Goal: Task Accomplishment & Management: Complete application form

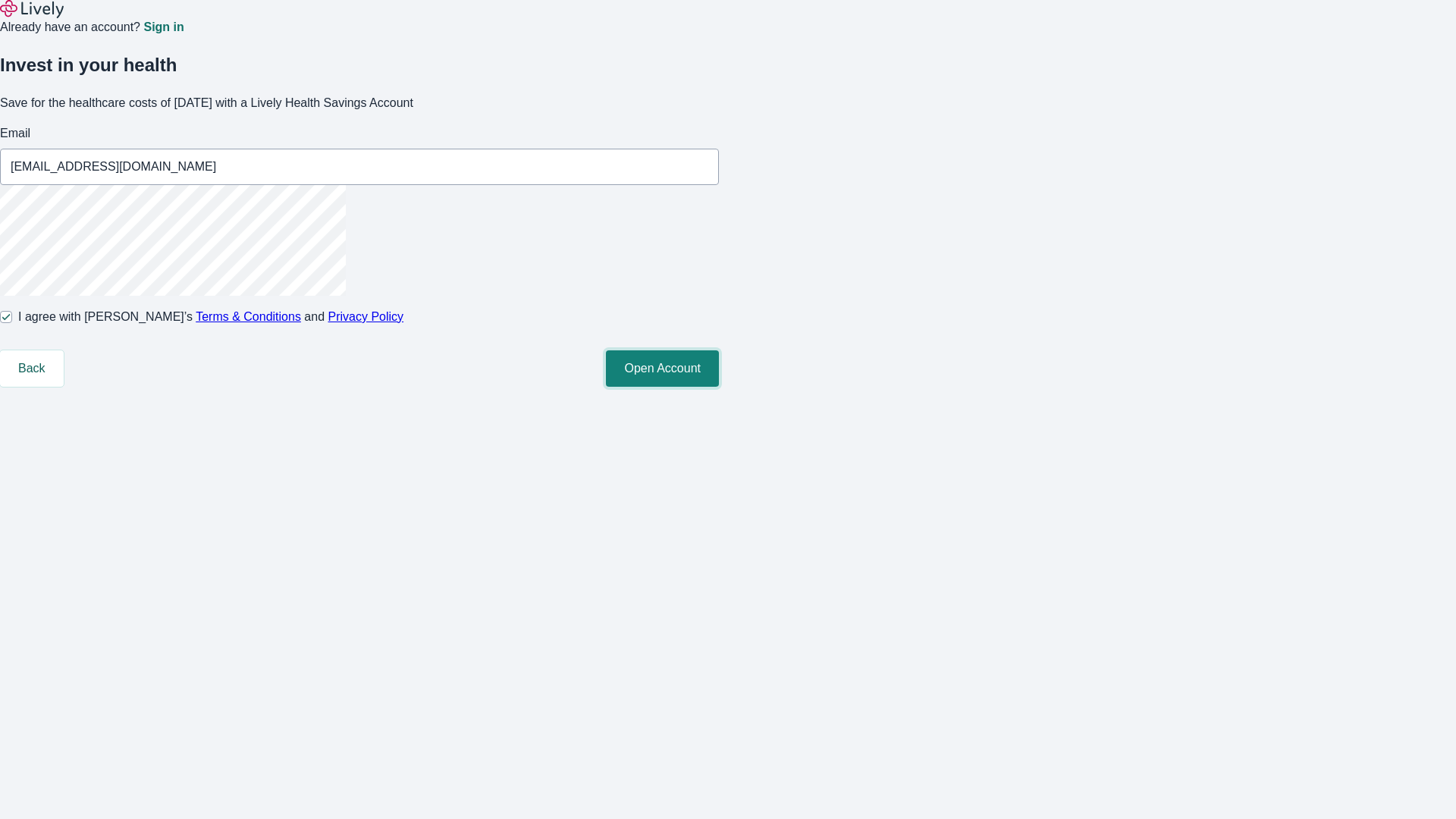
click at [719, 387] on button "Open Account" at bounding box center [662, 368] width 113 height 36
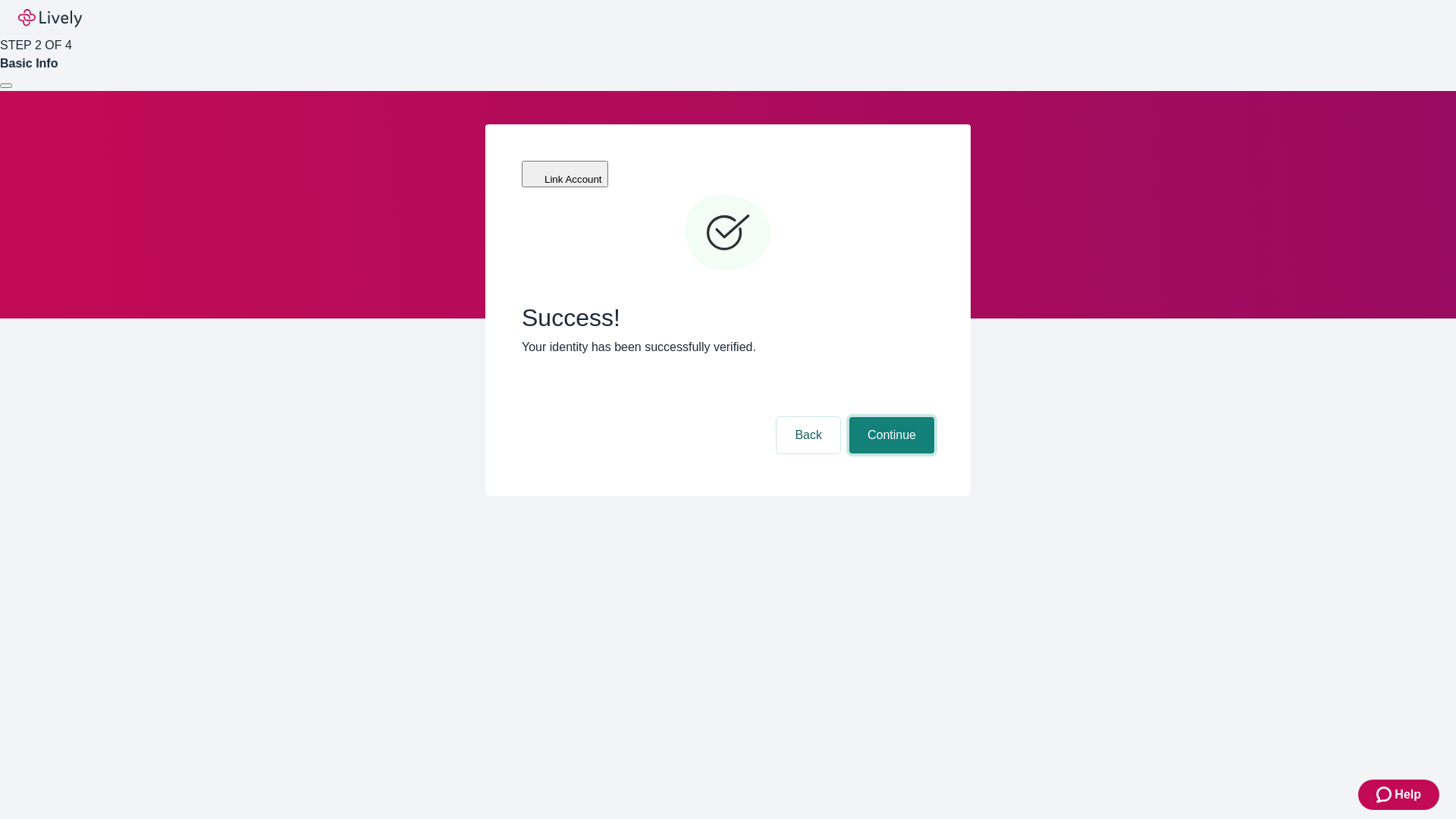
click at [890, 418] on button "Continue" at bounding box center [891, 435] width 85 height 36
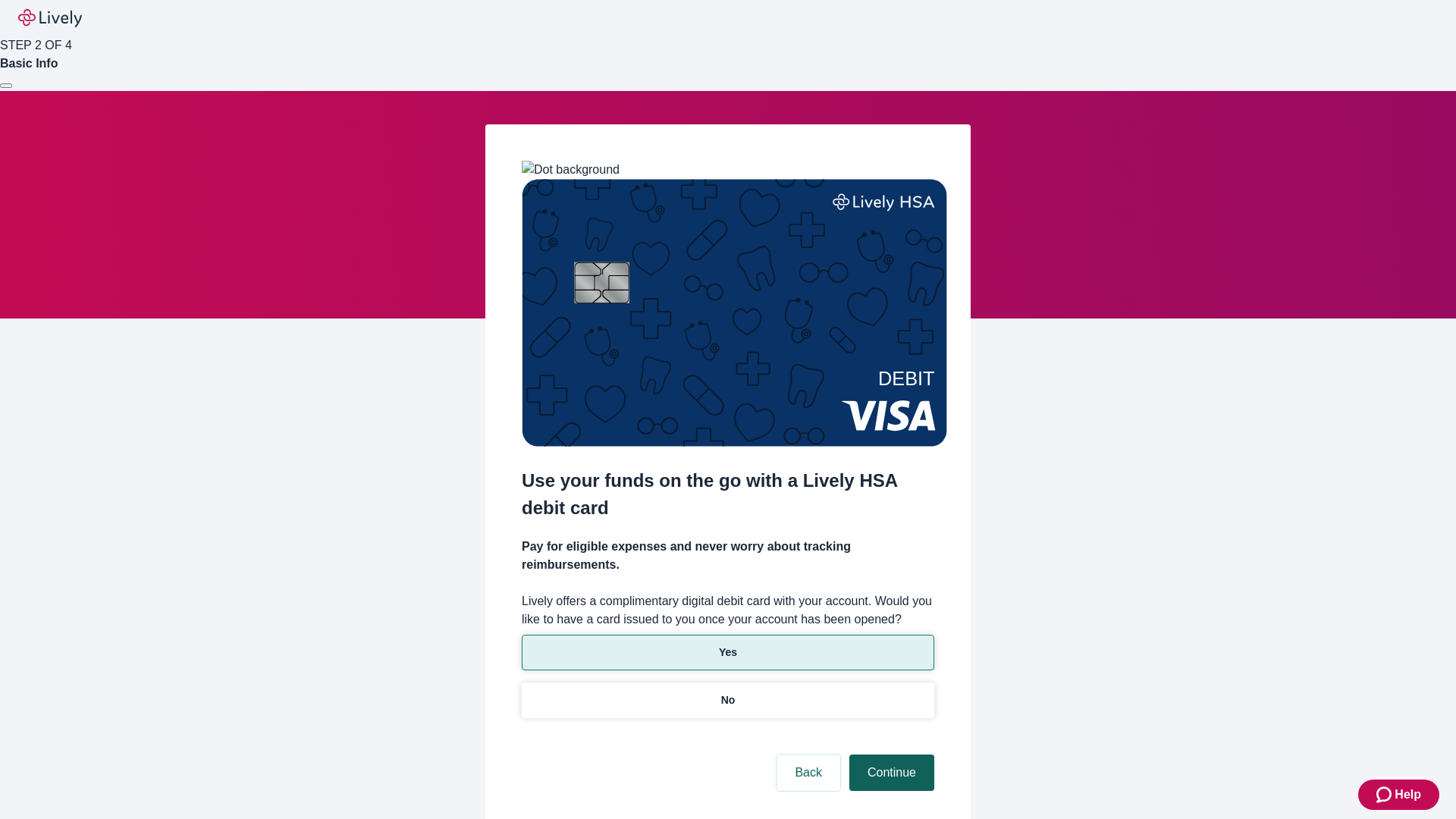
click at [727, 693] on p "No" at bounding box center [729, 701] width 15 height 16
click at [890, 755] on button "Continue" at bounding box center [891, 773] width 85 height 36
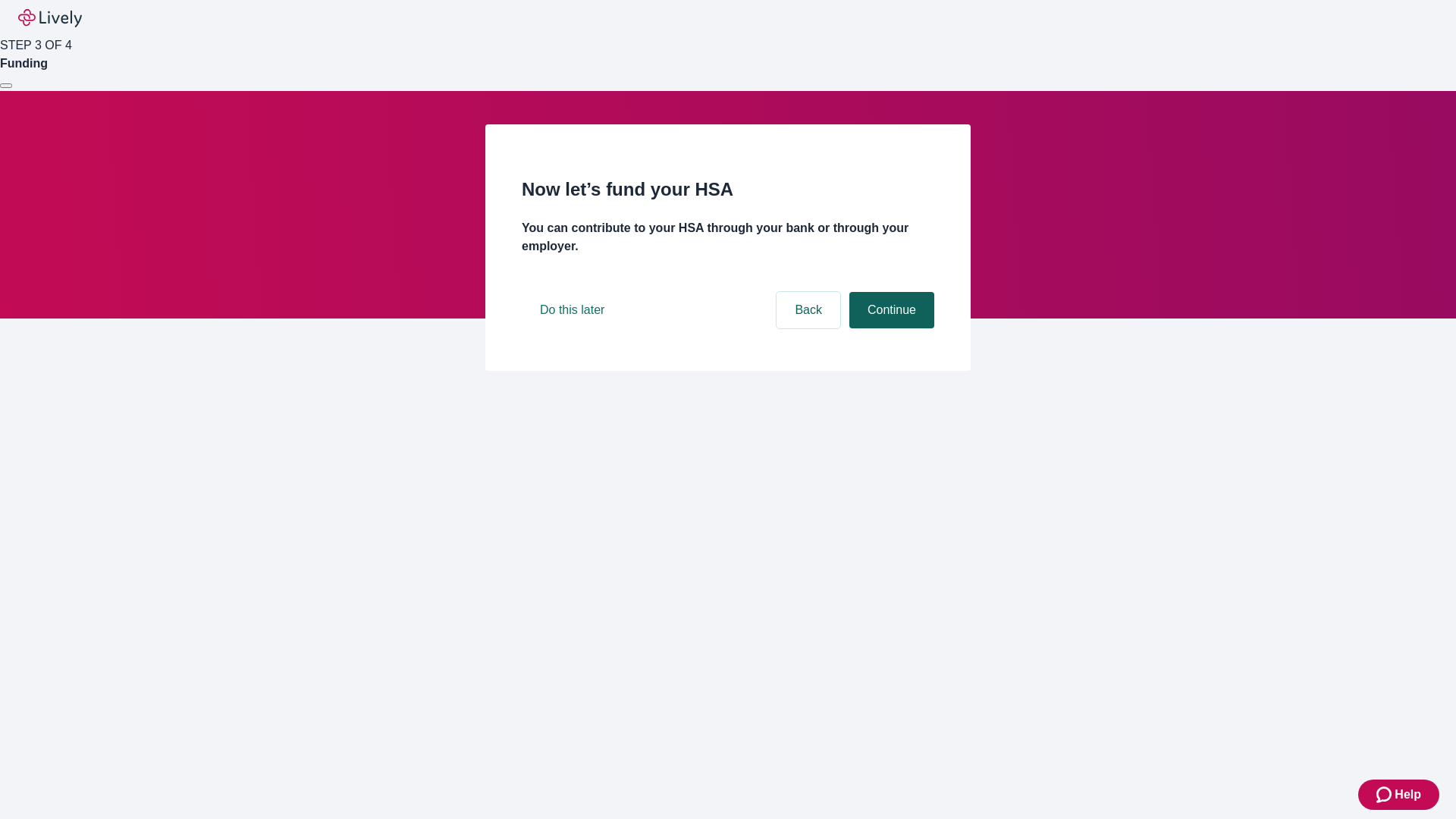
click at [890, 329] on button "Continue" at bounding box center [891, 310] width 85 height 36
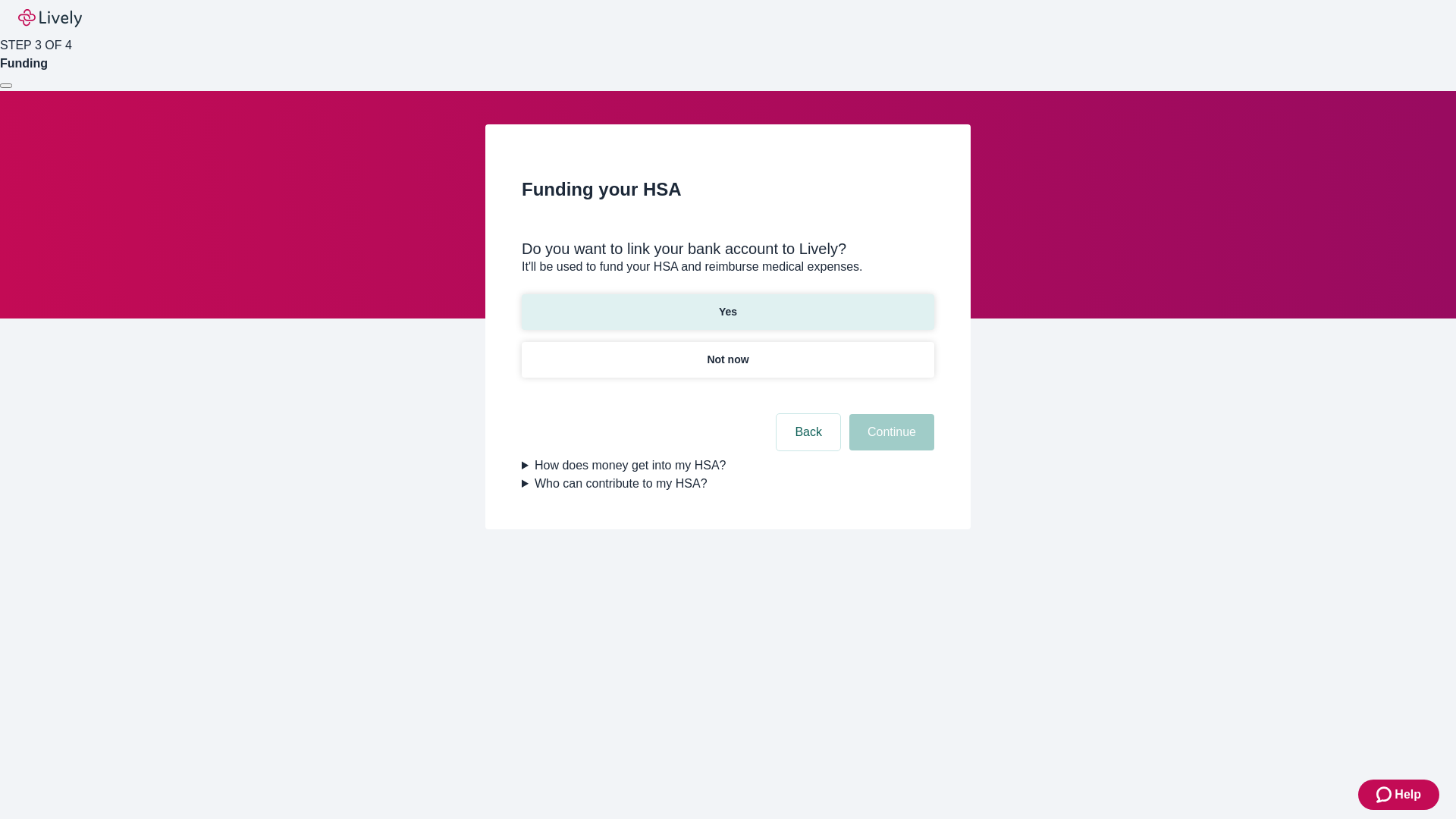
click at [727, 304] on p "Yes" at bounding box center [728, 312] width 18 height 16
click at [890, 414] on button "Continue" at bounding box center [891, 432] width 85 height 36
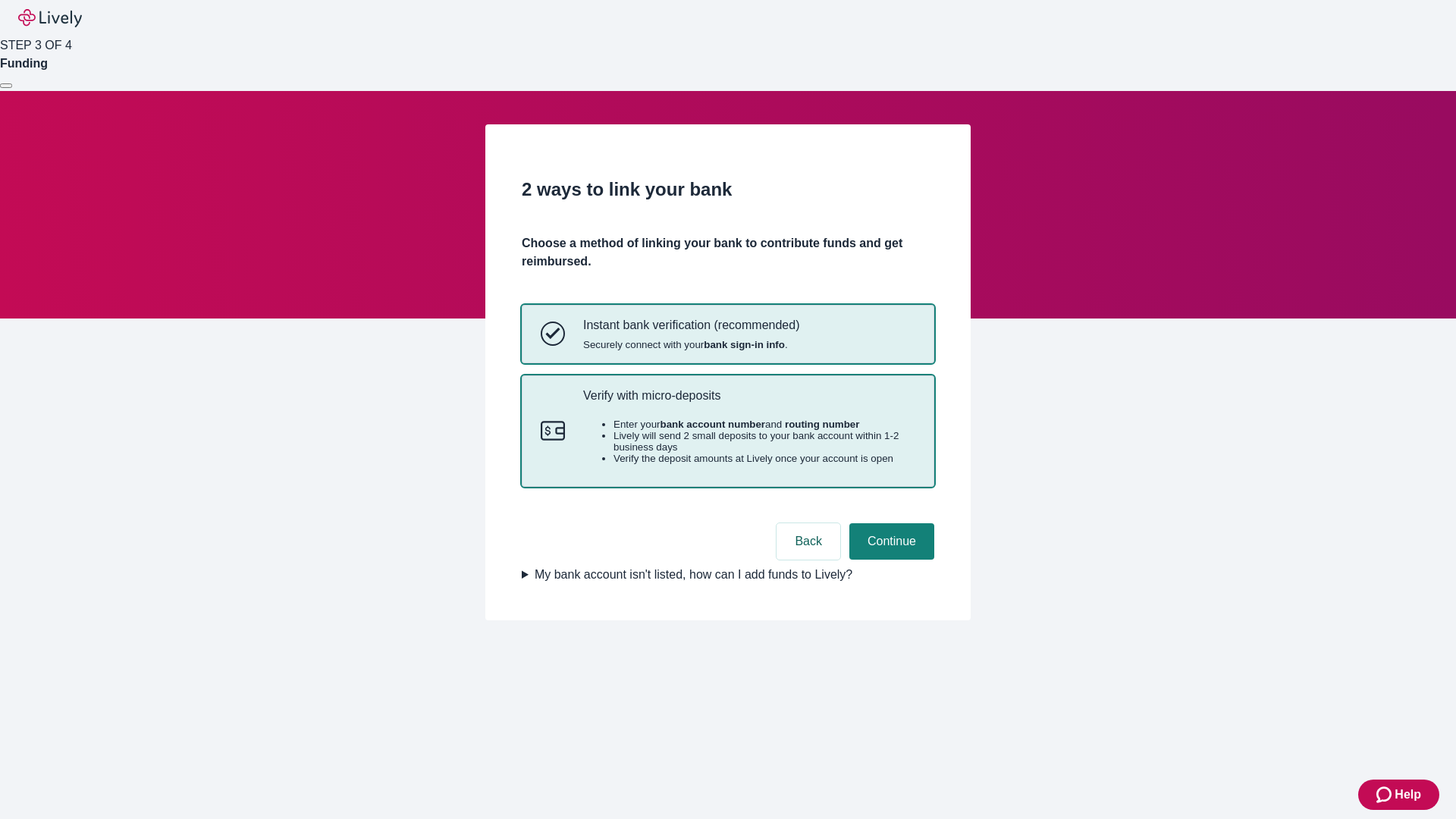
click at [748, 403] on p "Verify with micro-deposits" at bounding box center [749, 396] width 332 height 15
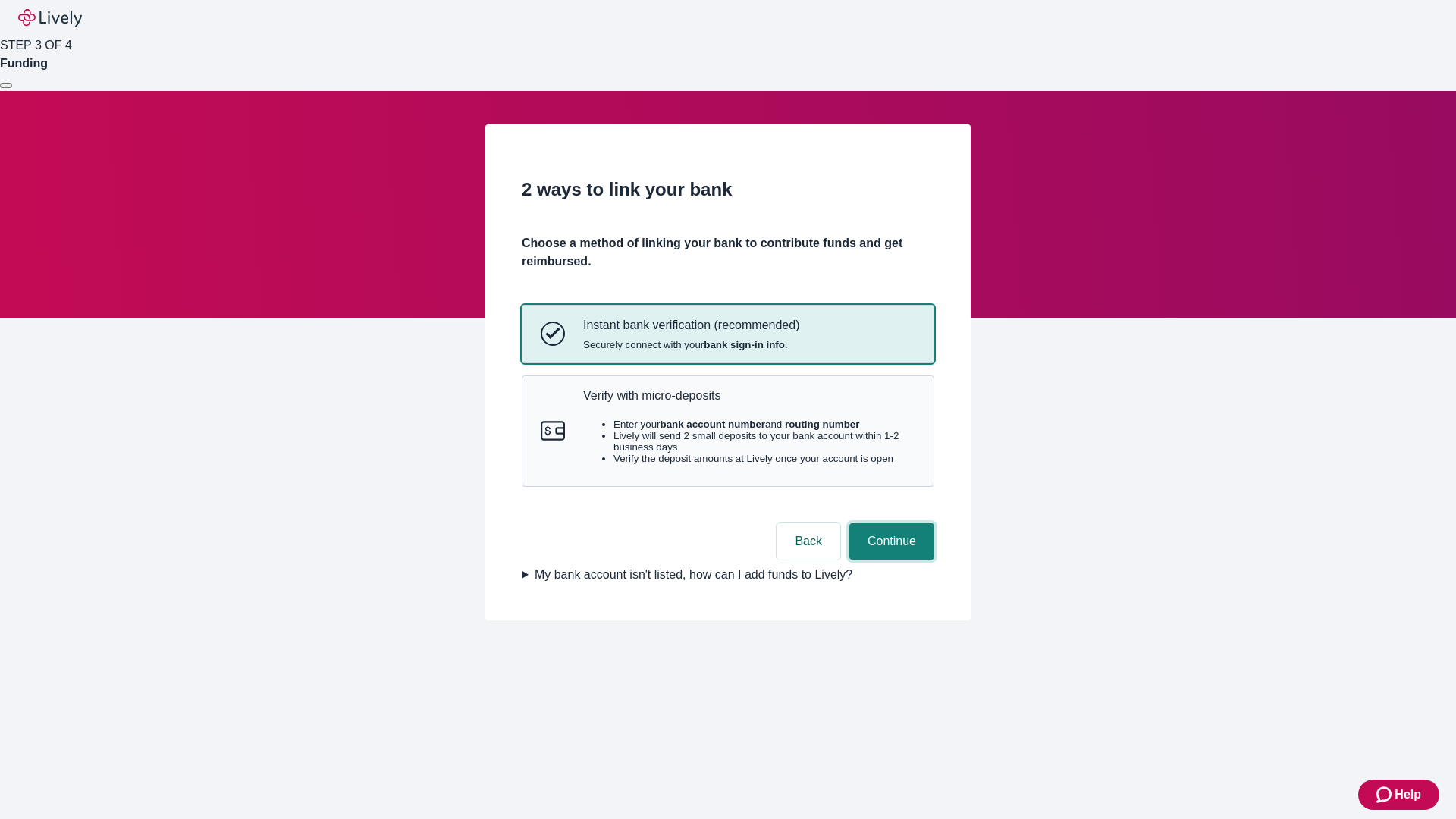
click at [890, 560] on button "Continue" at bounding box center [891, 541] width 85 height 36
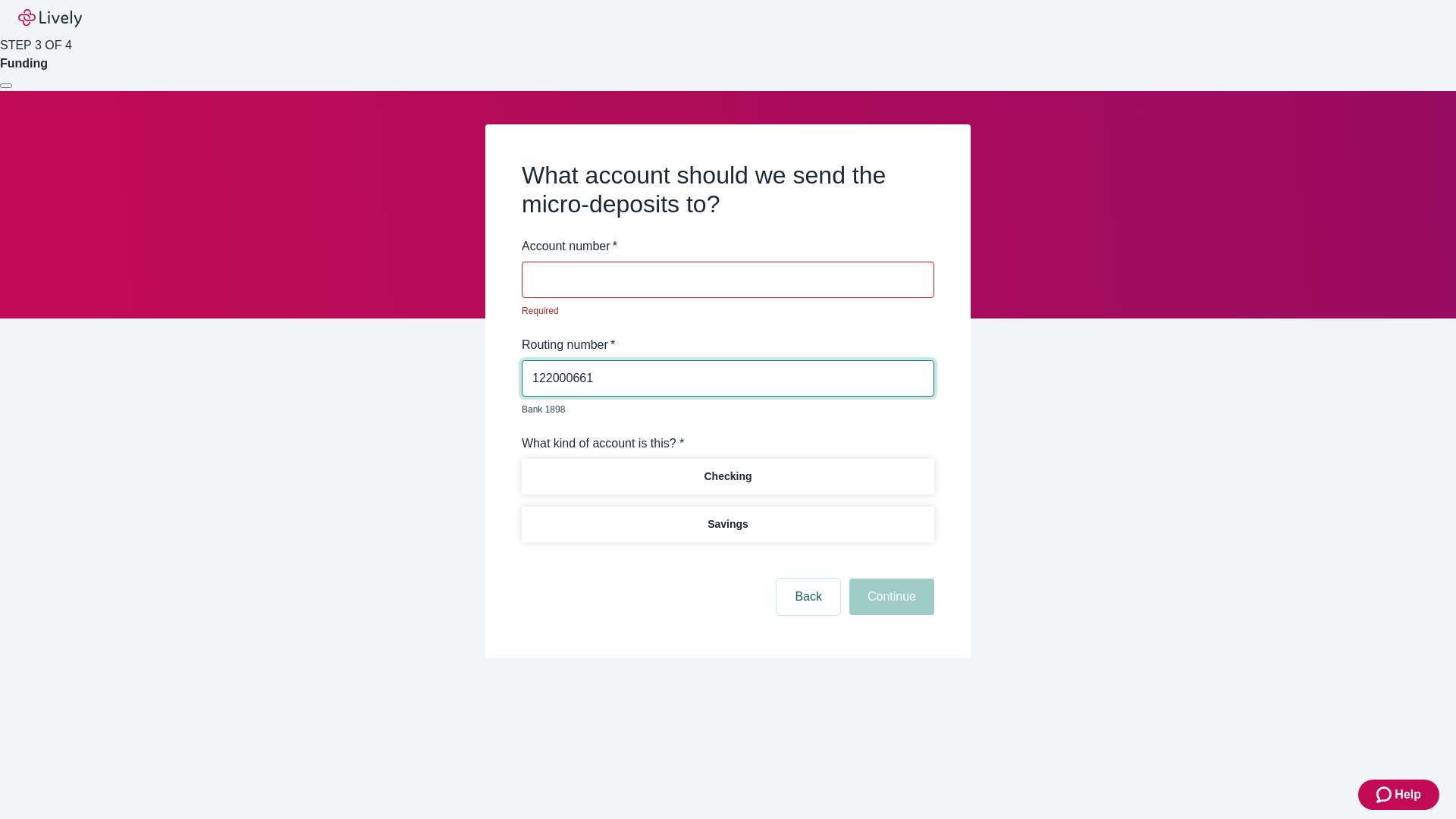
type input "122000661"
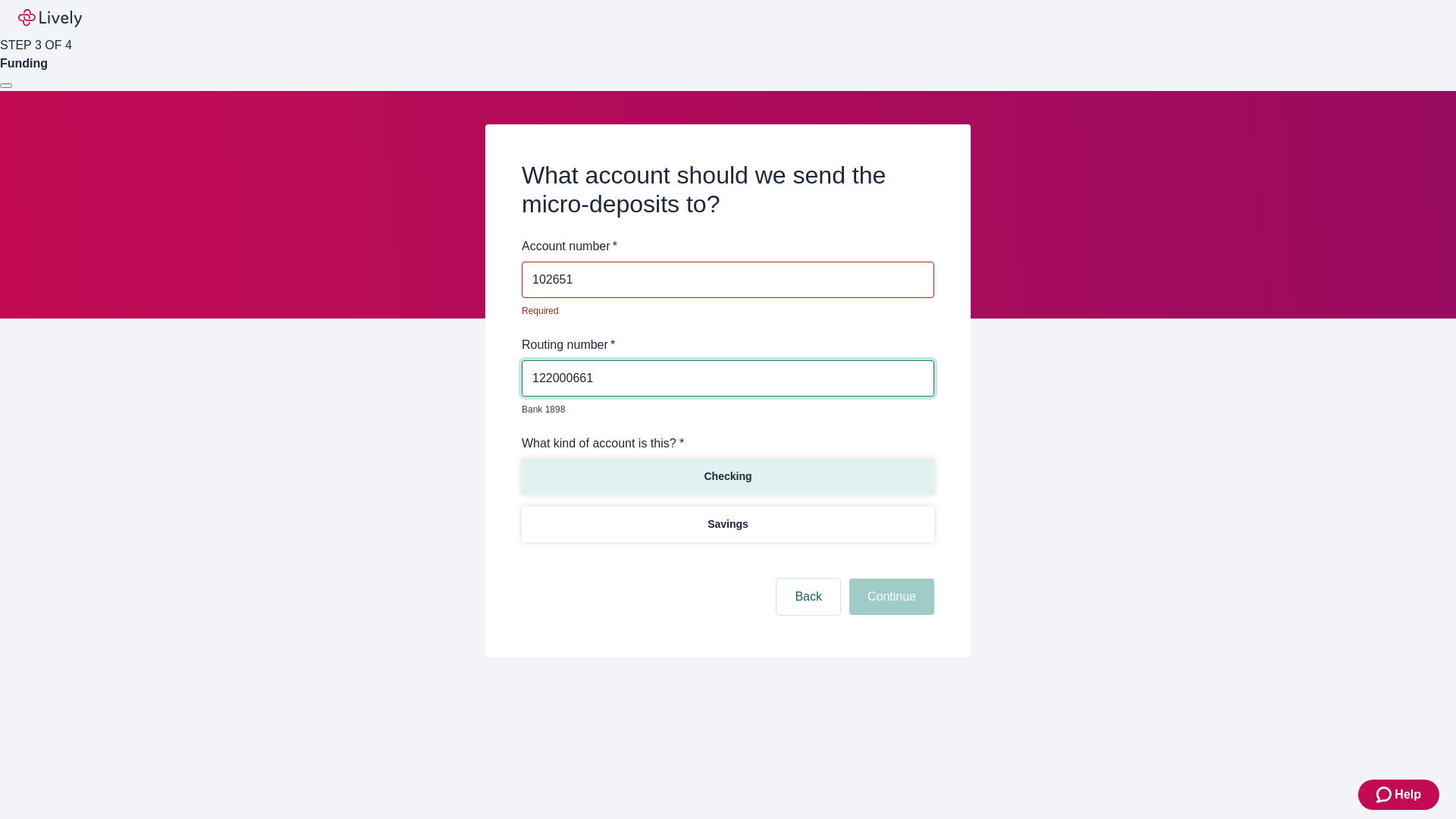
type input "102651"
click at [727, 469] on p "Checking" at bounding box center [727, 477] width 48 height 16
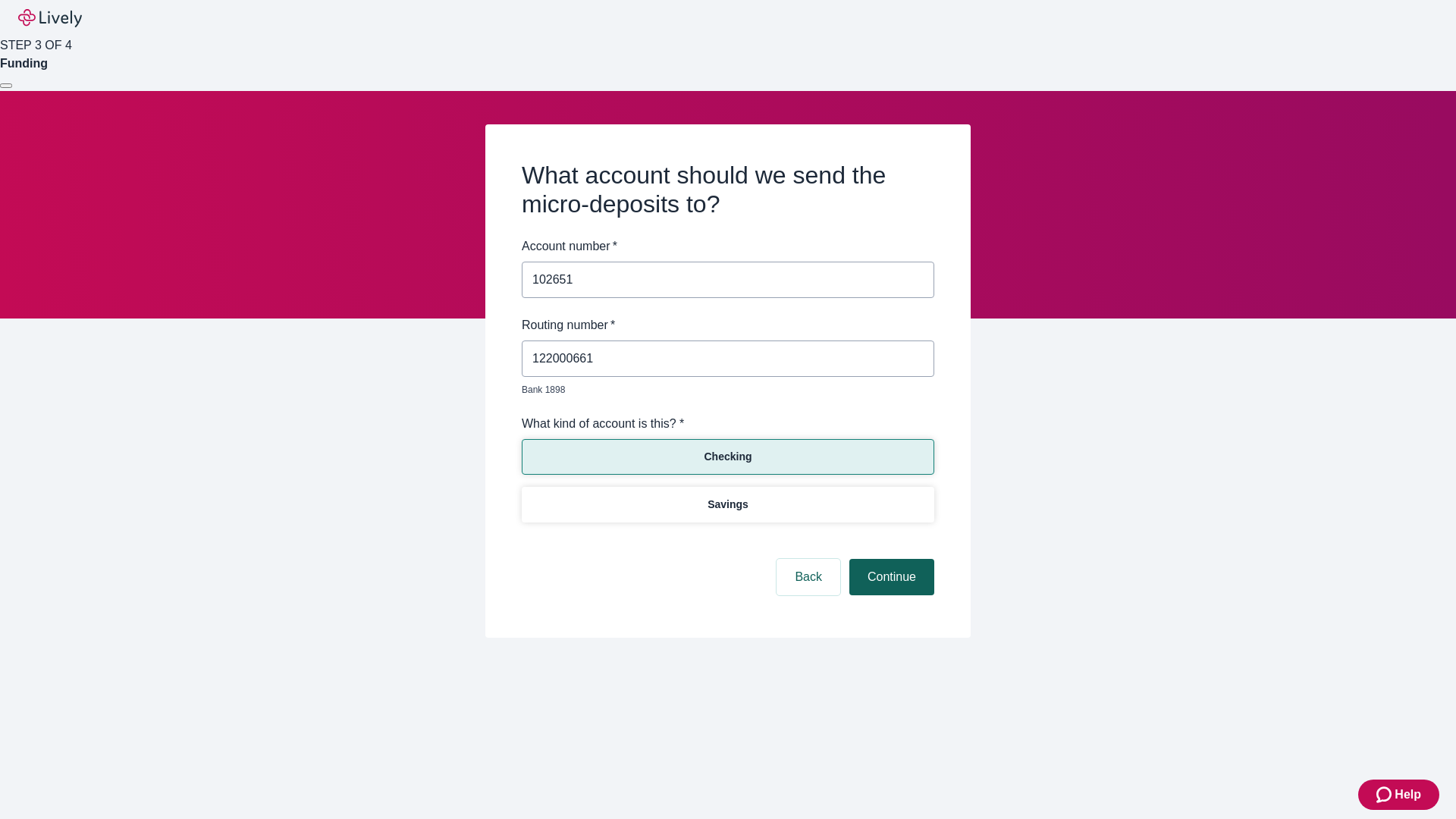
click at [890, 560] on button "Continue" at bounding box center [891, 577] width 85 height 36
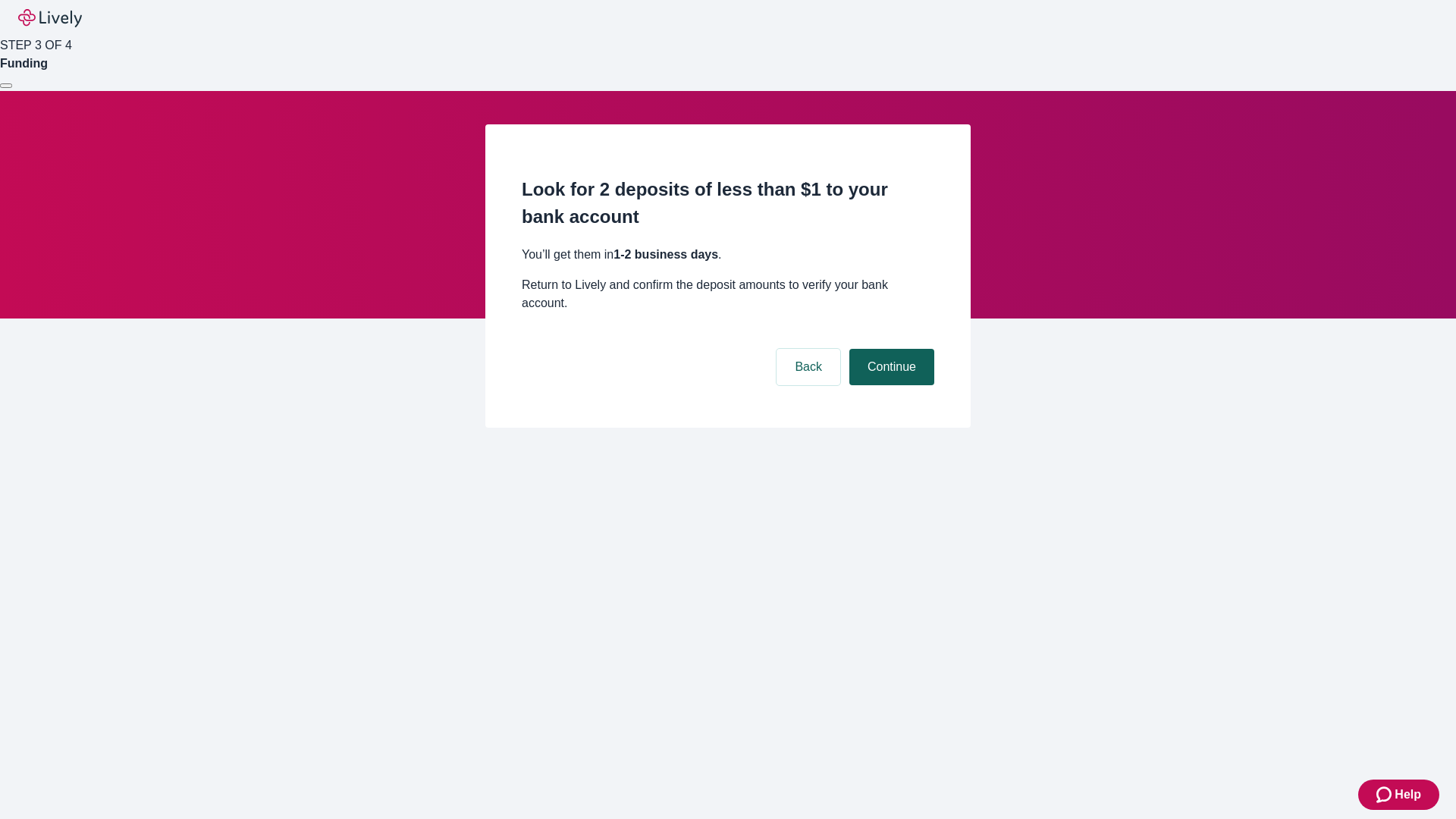
click at [890, 349] on button "Continue" at bounding box center [891, 367] width 85 height 36
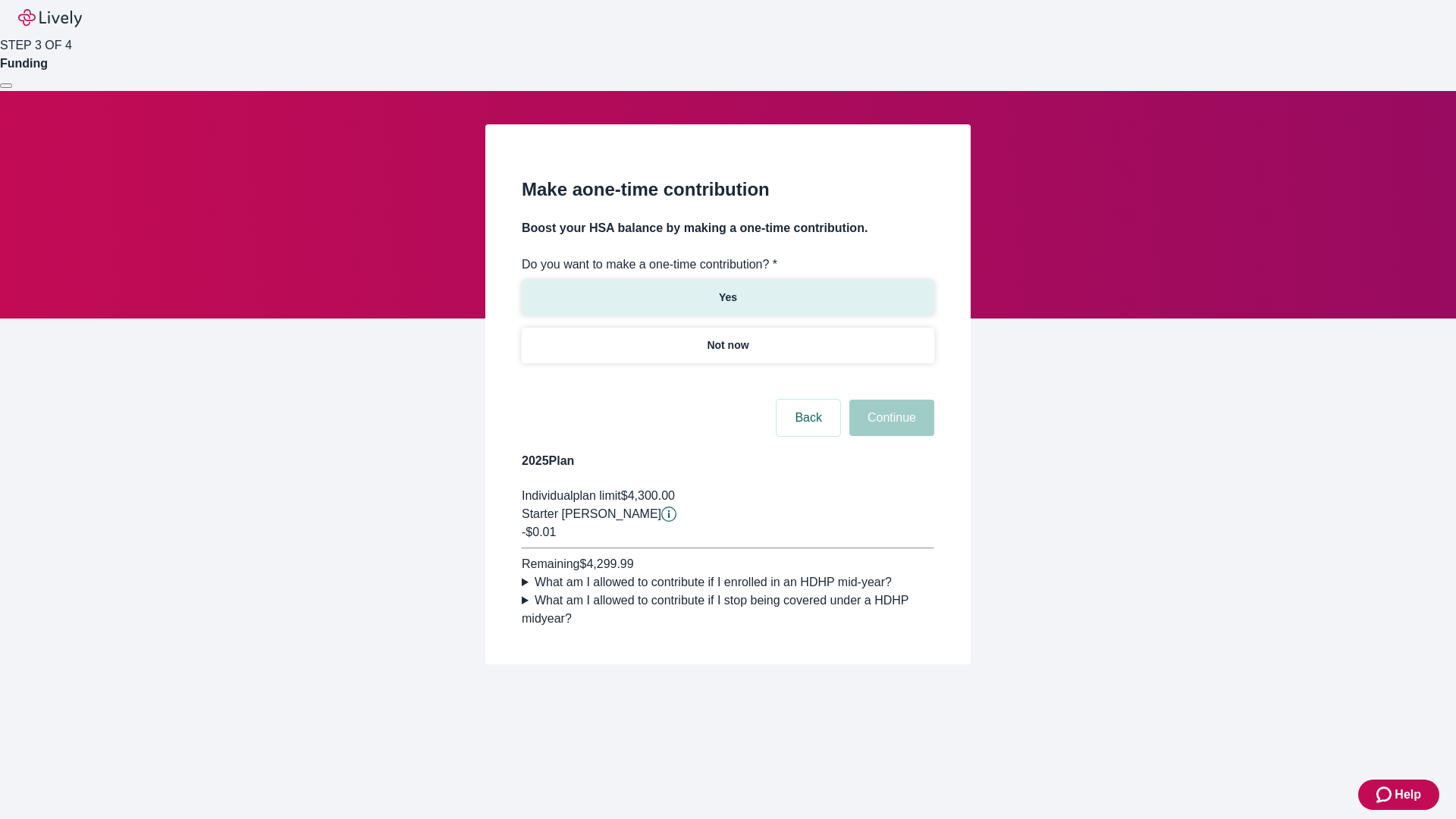
click at [727, 290] on p "Yes" at bounding box center [728, 298] width 18 height 16
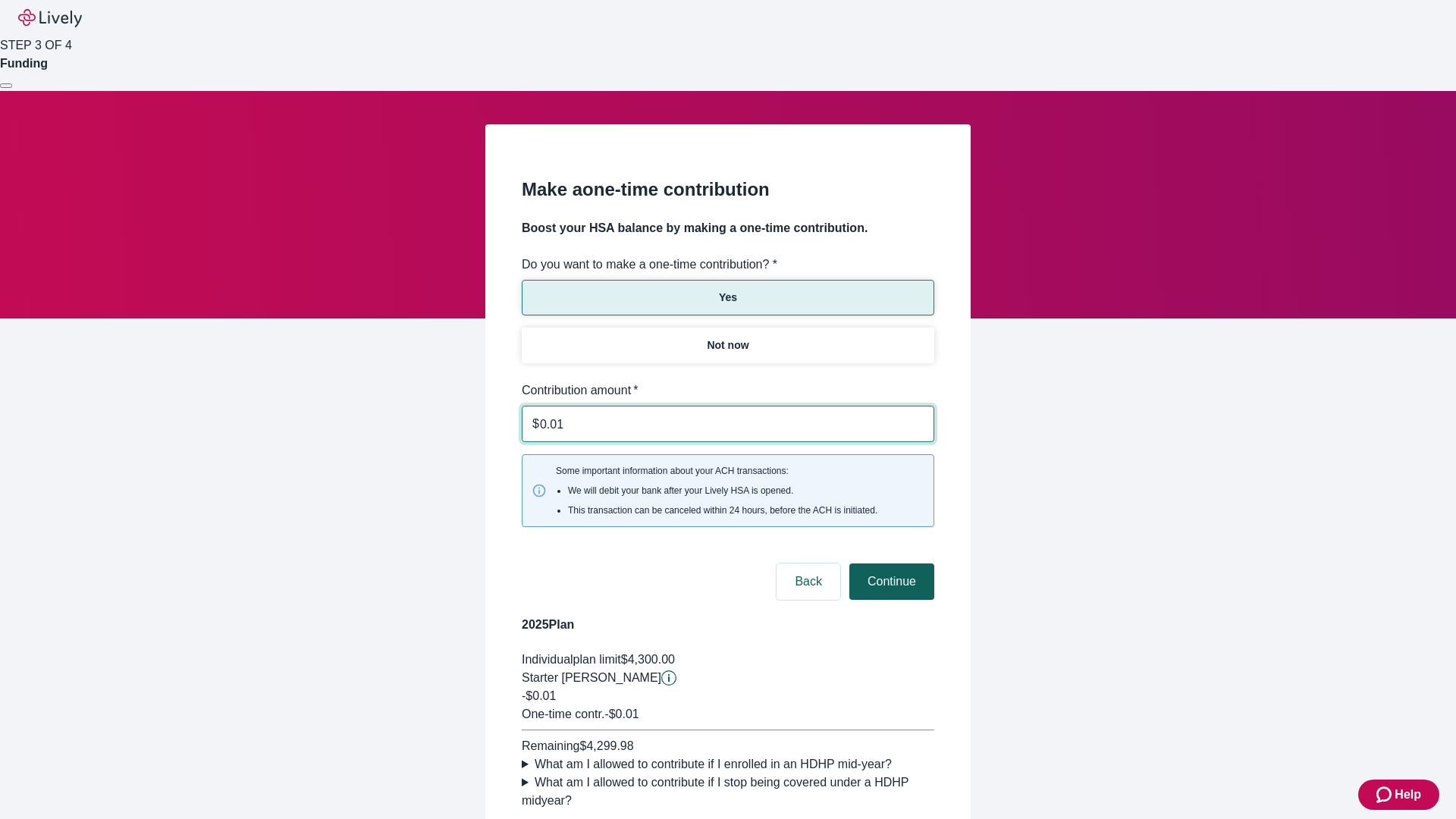
type input "0.01"
click at [890, 564] on button "Continue" at bounding box center [891, 582] width 85 height 36
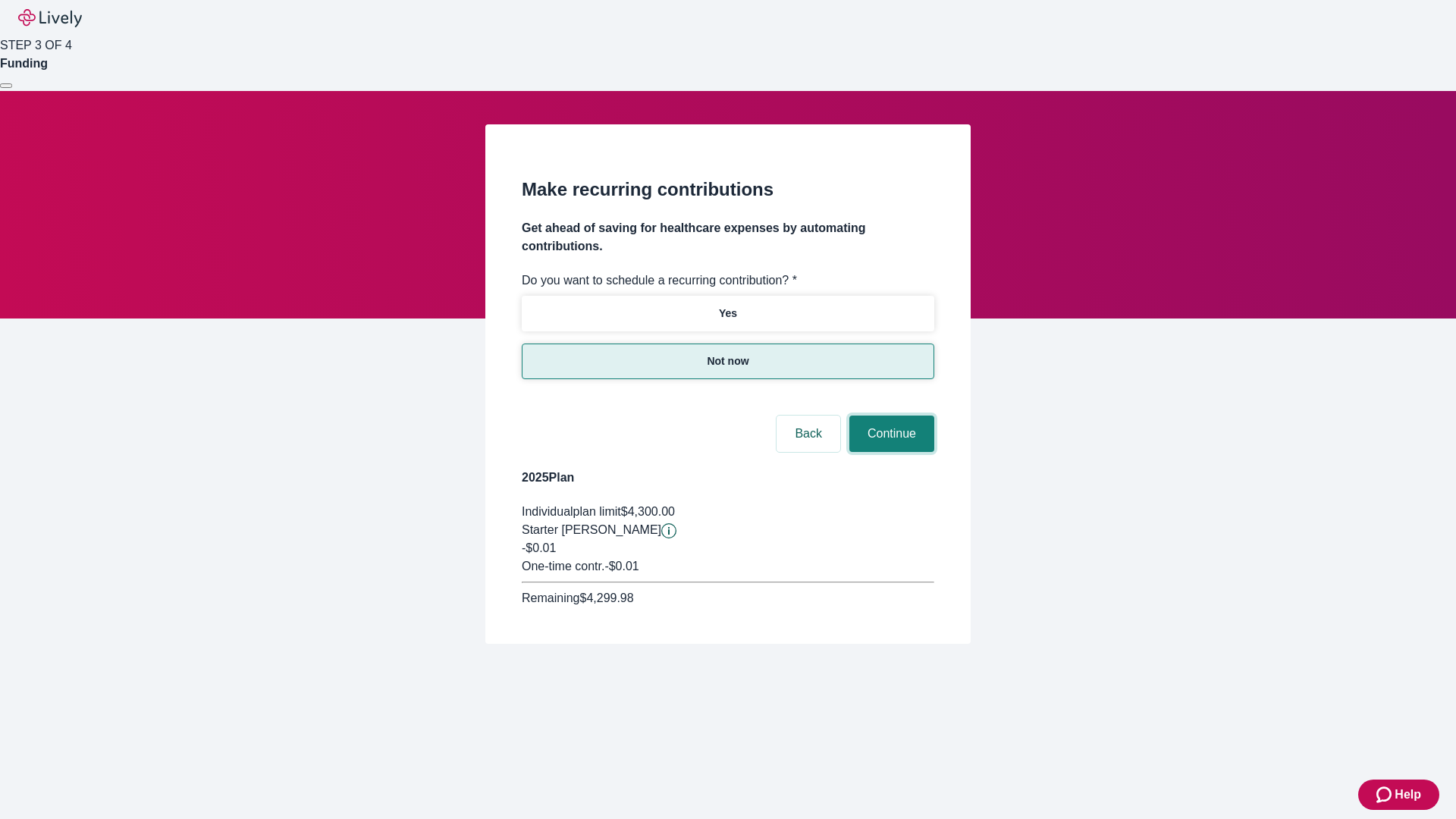
click at [890, 416] on button "Continue" at bounding box center [891, 434] width 85 height 36
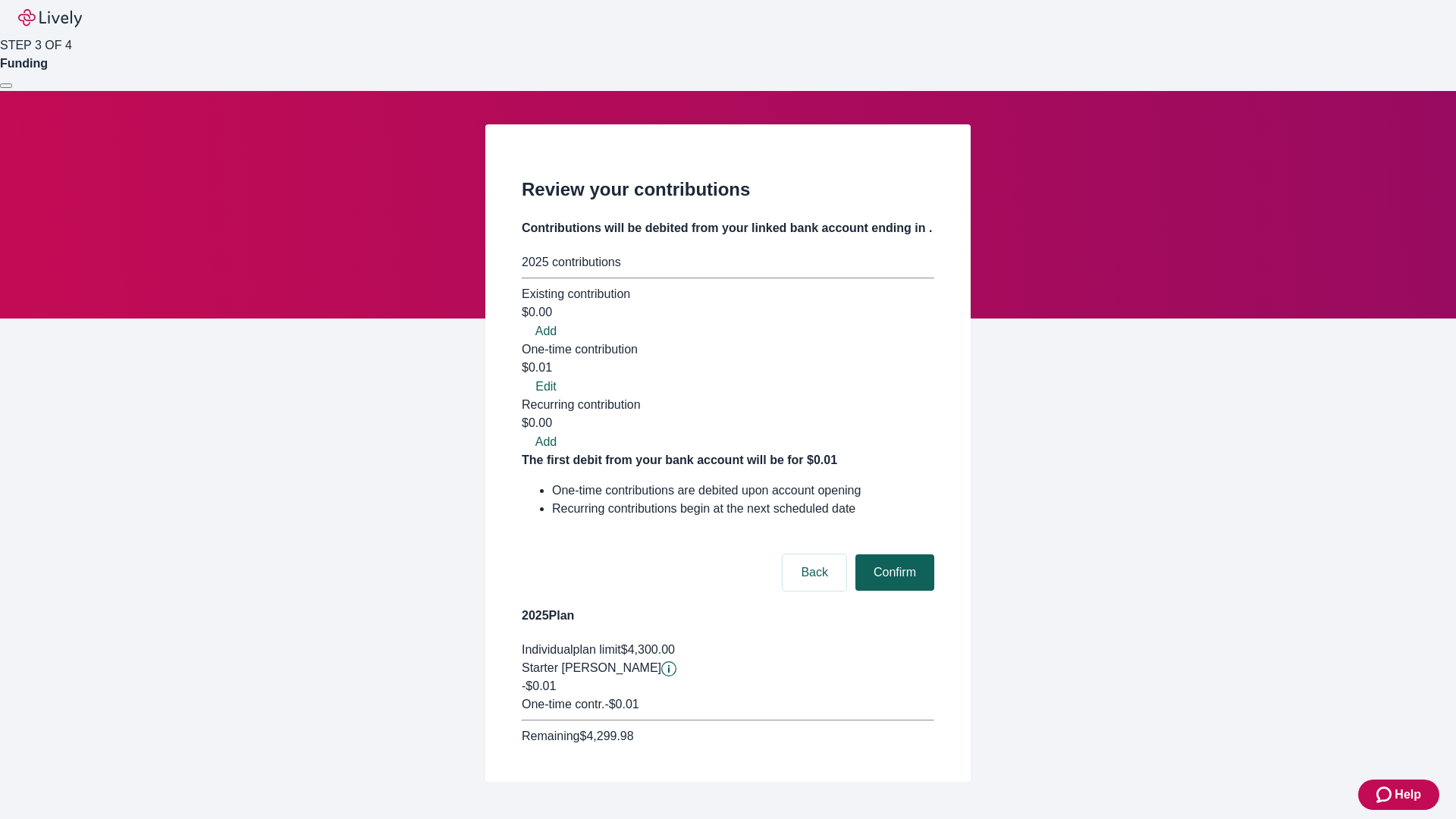
click at [892, 554] on button "Confirm" at bounding box center [894, 572] width 78 height 36
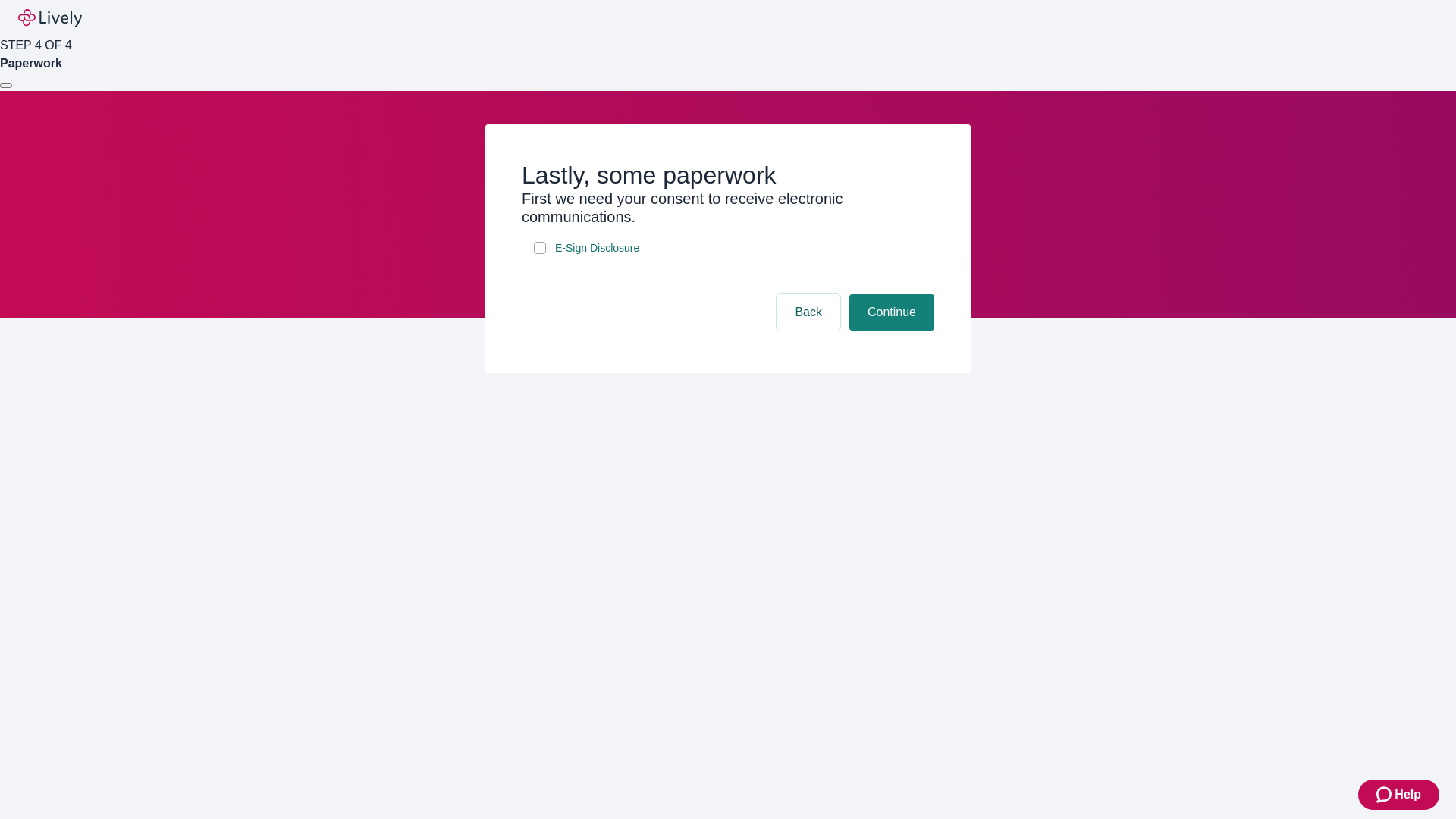
click at [540, 254] on input "E-Sign Disclosure" at bounding box center [540, 248] width 12 height 12
checkbox input "true"
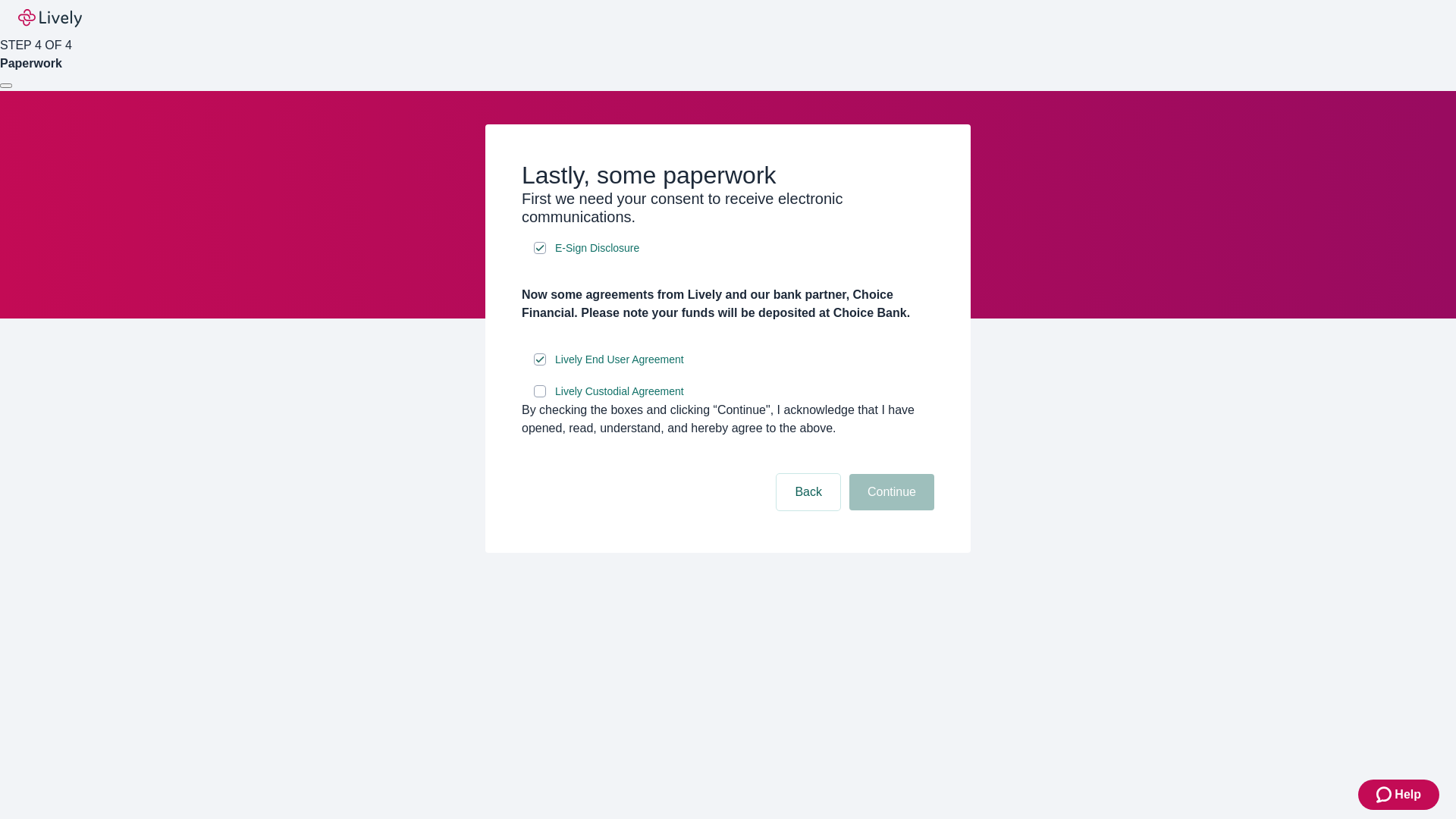
click at [540, 397] on input "Lively Custodial Agreement" at bounding box center [540, 391] width 12 height 12
checkbox input "true"
click at [890, 511] on button "Continue" at bounding box center [891, 492] width 85 height 36
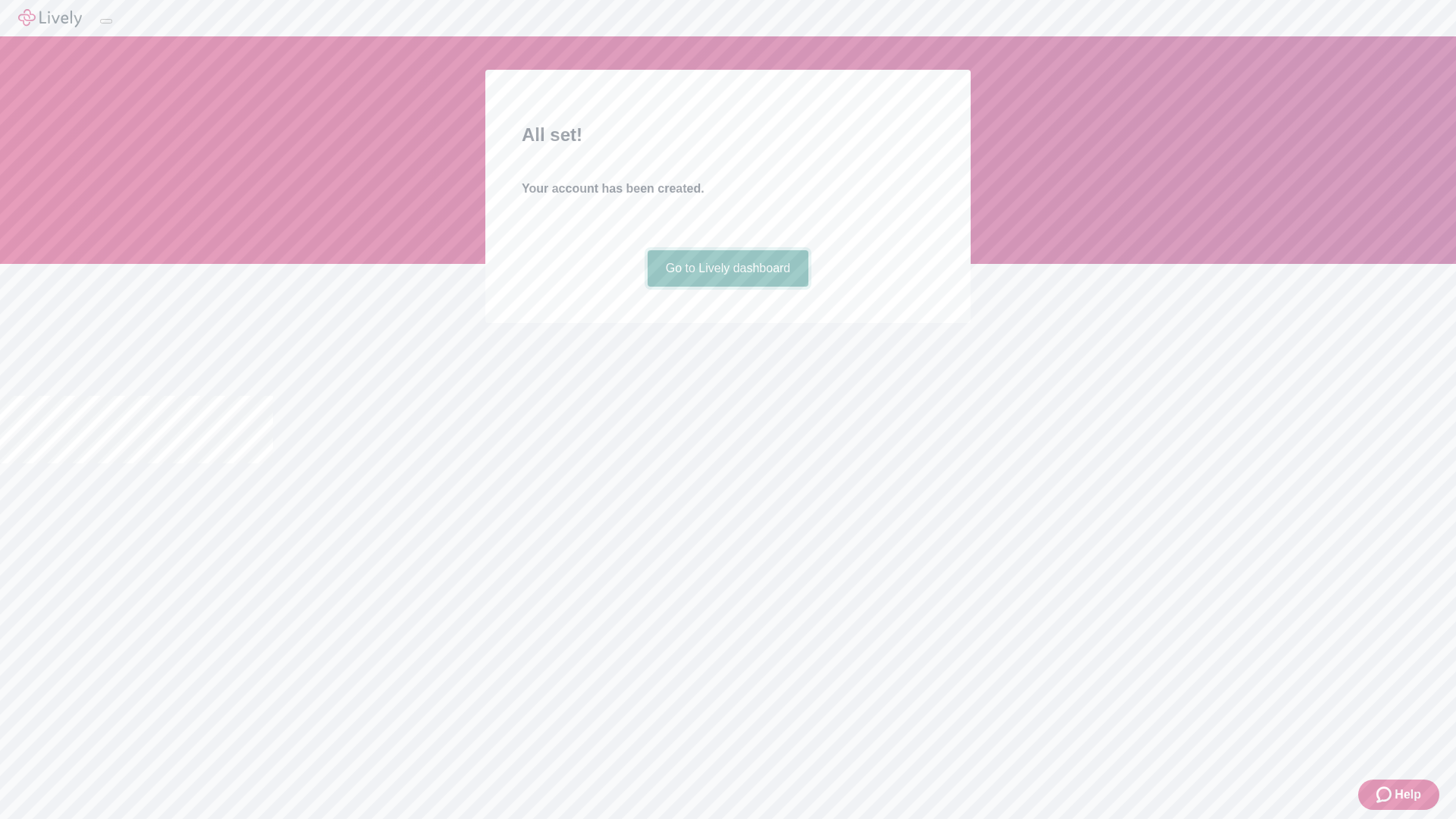
click at [727, 286] on link "Go to Lively dashboard" at bounding box center [729, 268] width 162 height 36
